Goal: Transaction & Acquisition: Obtain resource

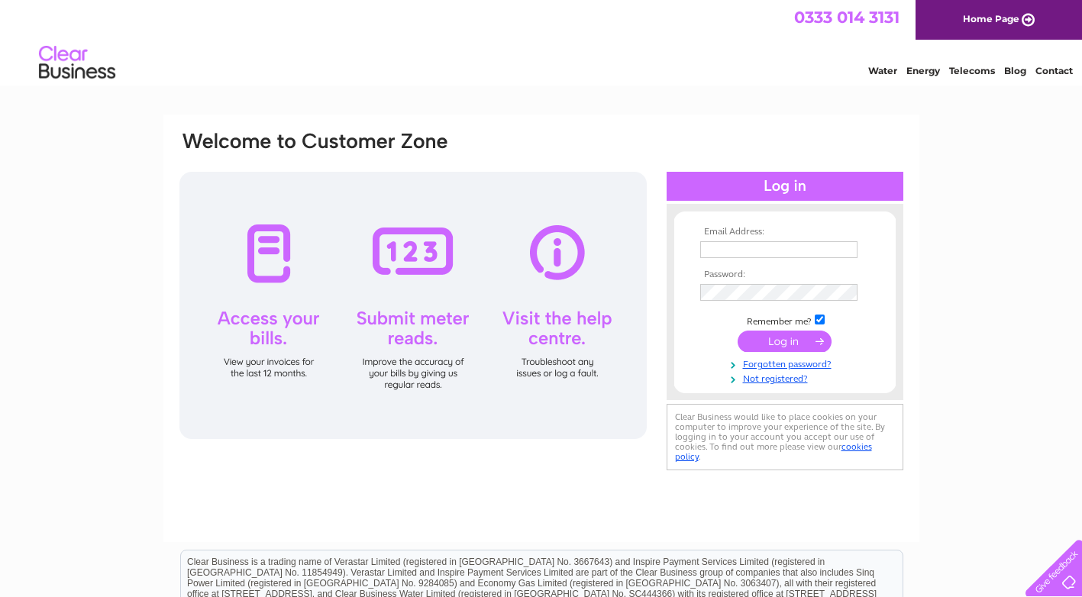
type input "lesley@campbellfuels.co.uk"
click at [779, 334] on input "submit" at bounding box center [784, 341] width 94 height 21
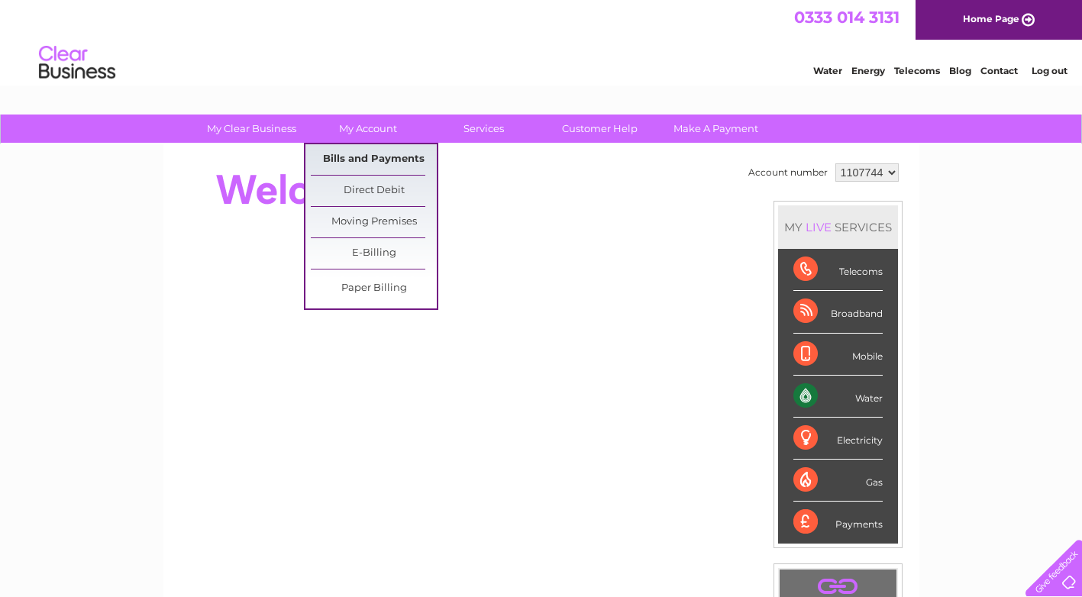
click at [368, 153] on link "Bills and Payments" at bounding box center [374, 159] width 126 height 31
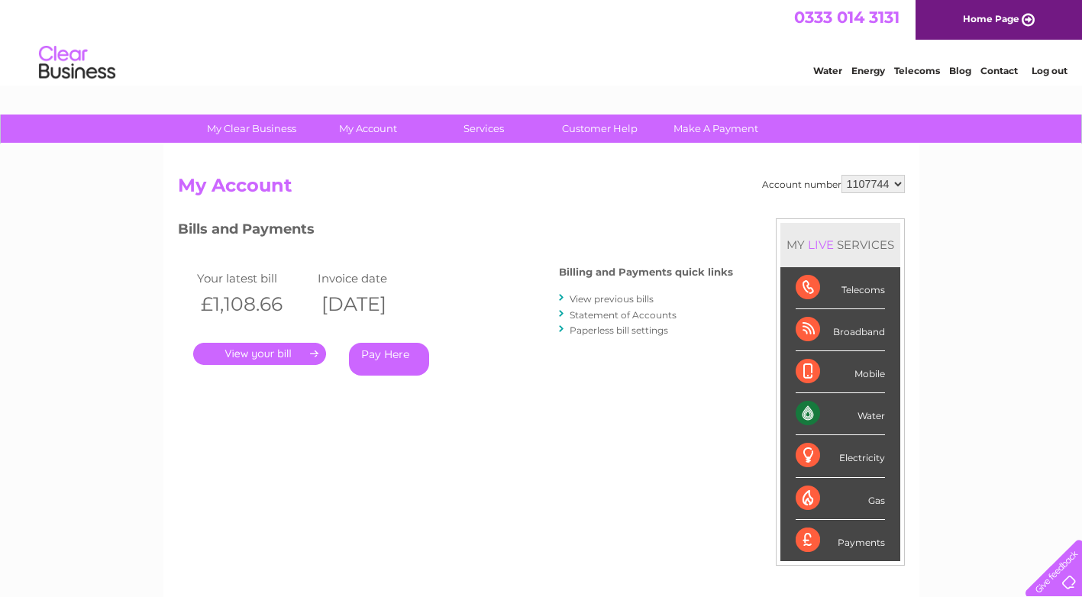
click at [253, 353] on link "." at bounding box center [259, 354] width 133 height 22
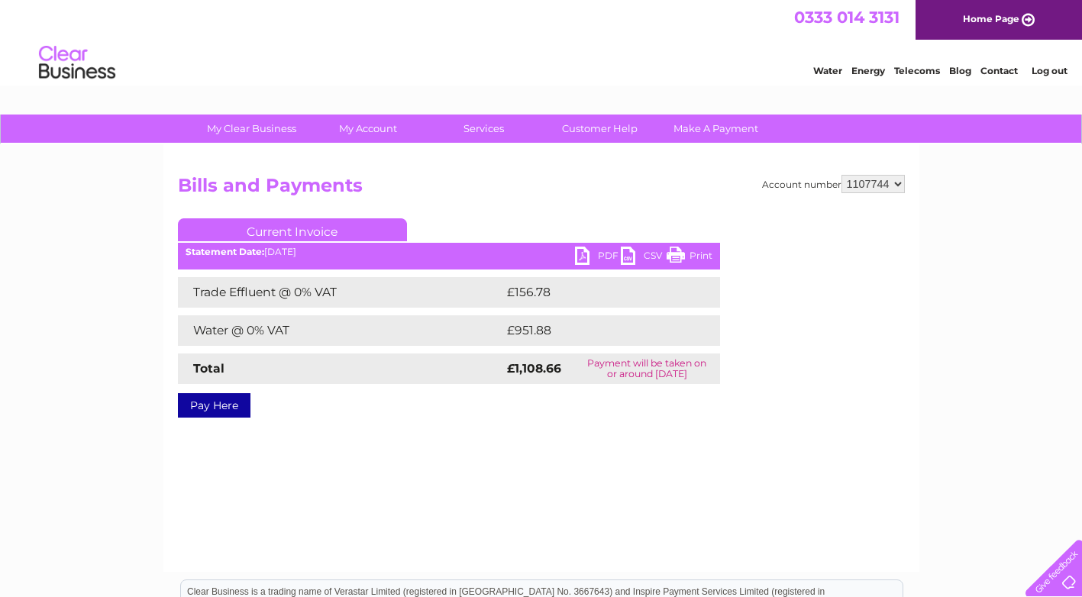
click at [591, 256] on link "PDF" at bounding box center [598, 258] width 46 height 22
click at [1048, 69] on link "Log out" at bounding box center [1049, 70] width 36 height 11
